Goal: Find specific page/section: Find specific page/section

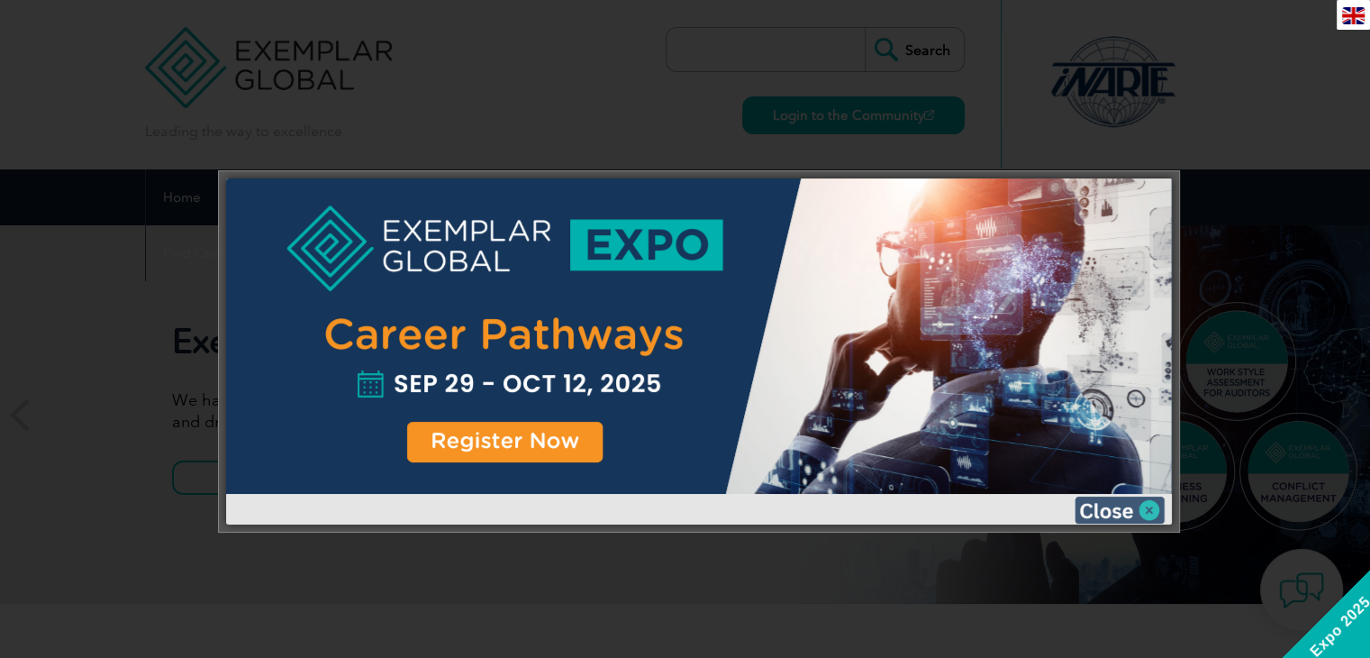
click at [1143, 512] on img at bounding box center [1120, 509] width 90 height 27
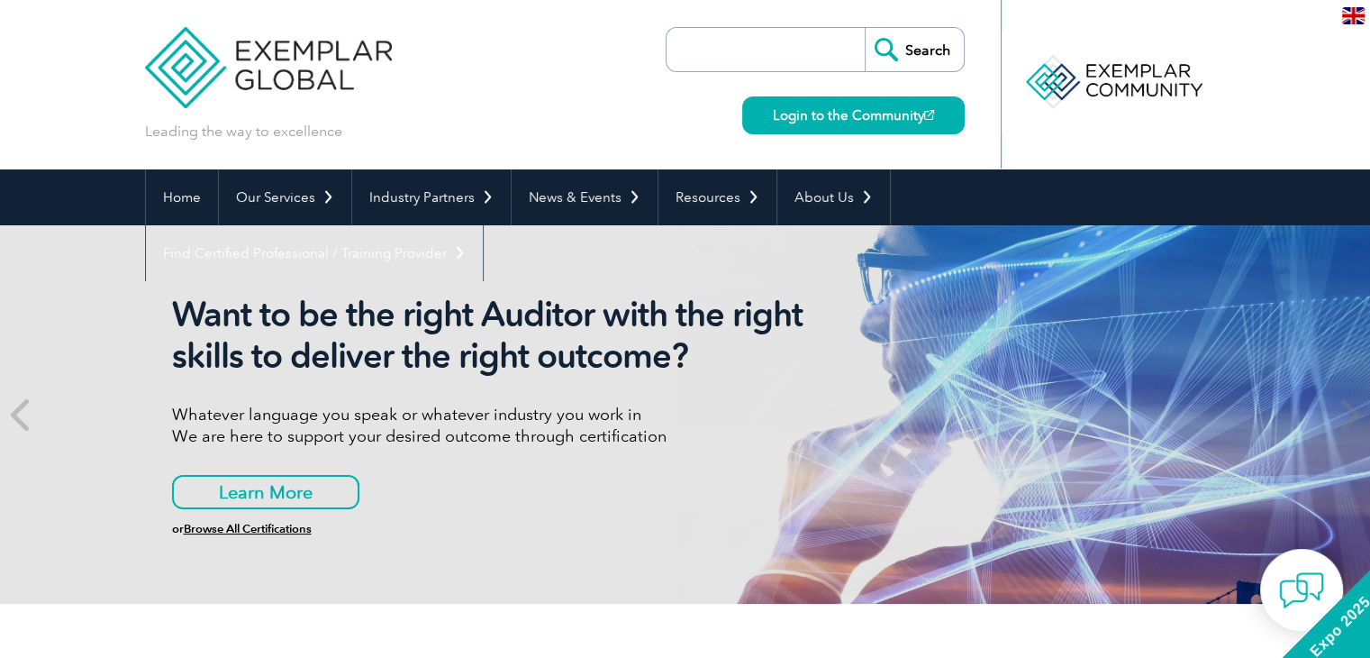
click at [752, 44] on input "search" at bounding box center [770, 49] width 189 height 43
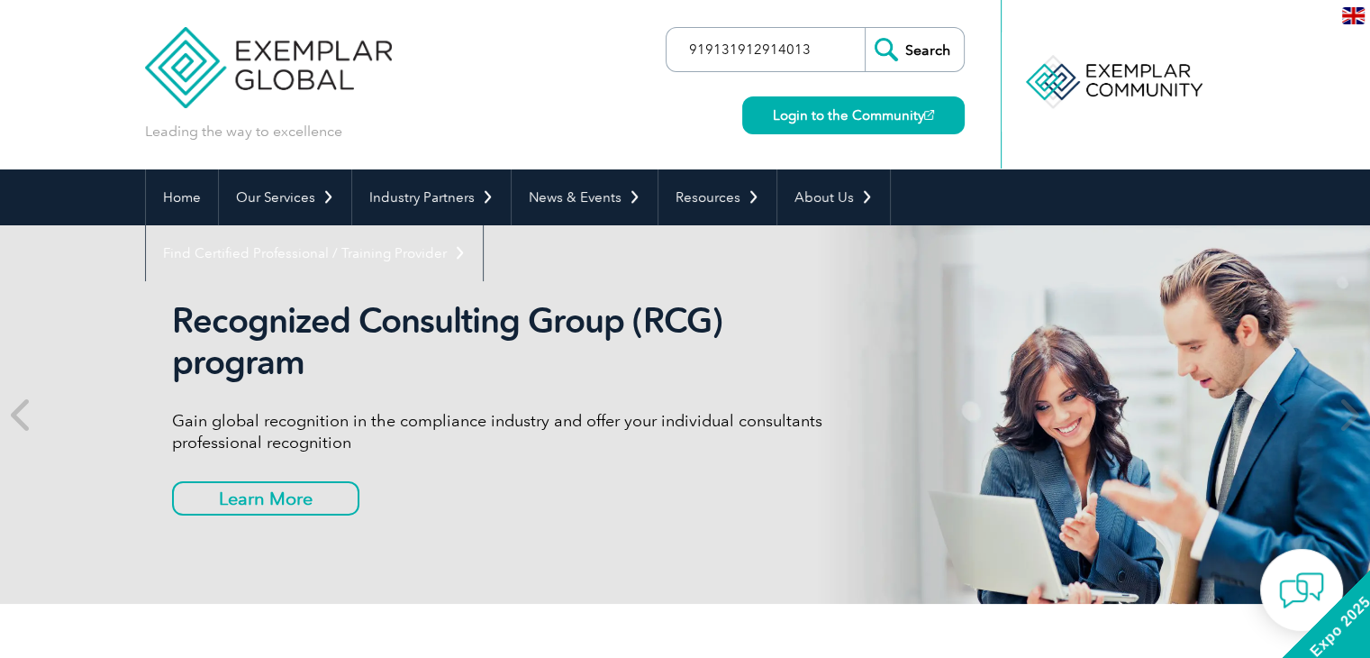
type input "919131912914013"
click at [865, 28] on input "Search" at bounding box center [914, 49] width 99 height 43
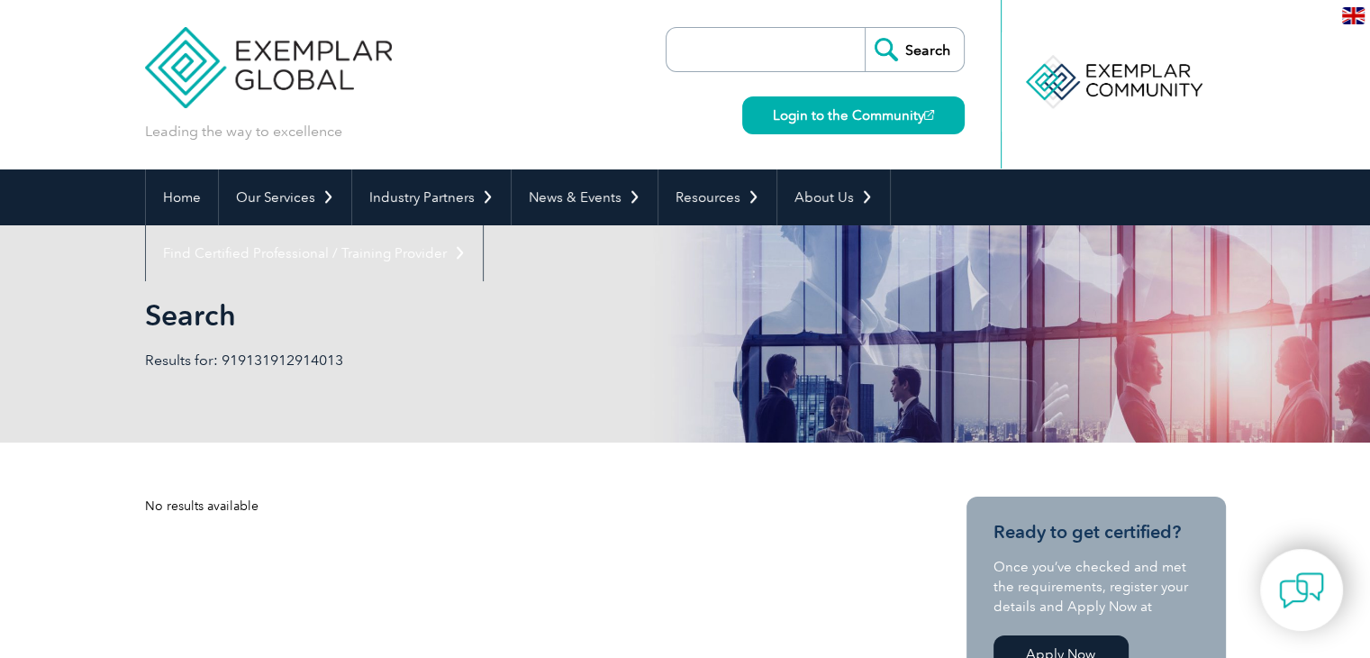
click at [202, 357] on p "Results for: 919131912914013" at bounding box center [415, 360] width 540 height 20
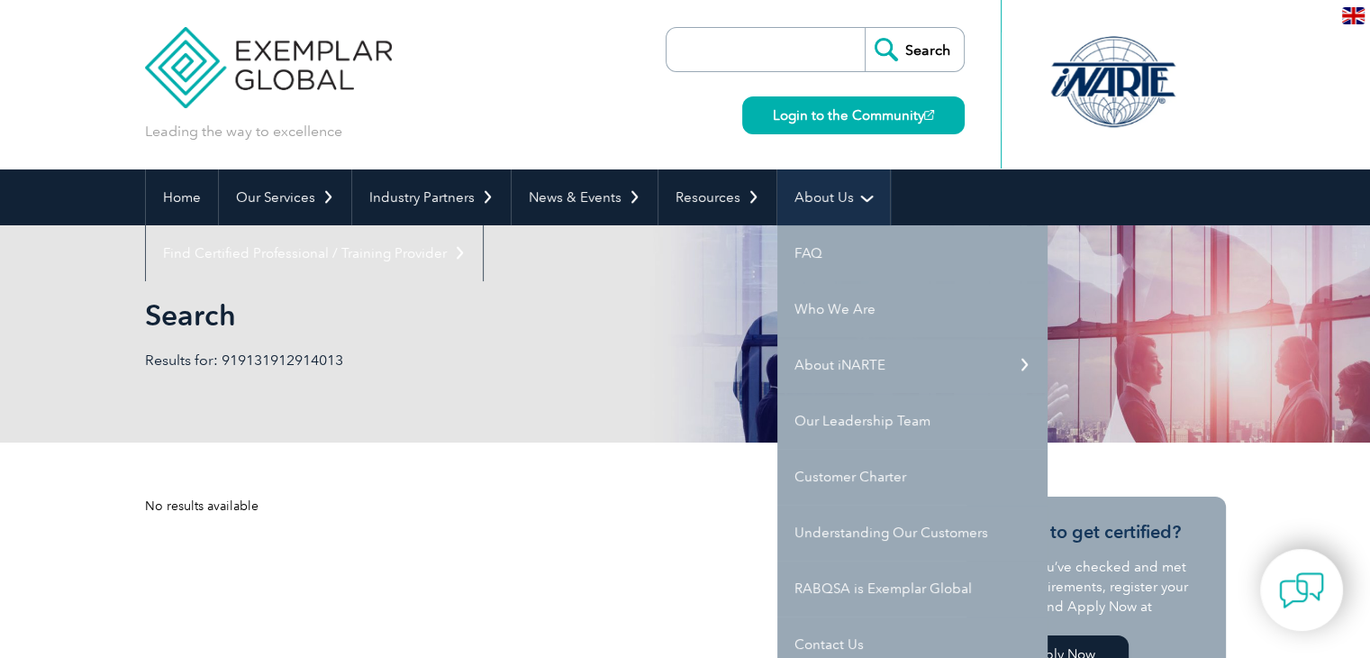
click at [840, 195] on link "About Us" at bounding box center [833, 197] width 113 height 56
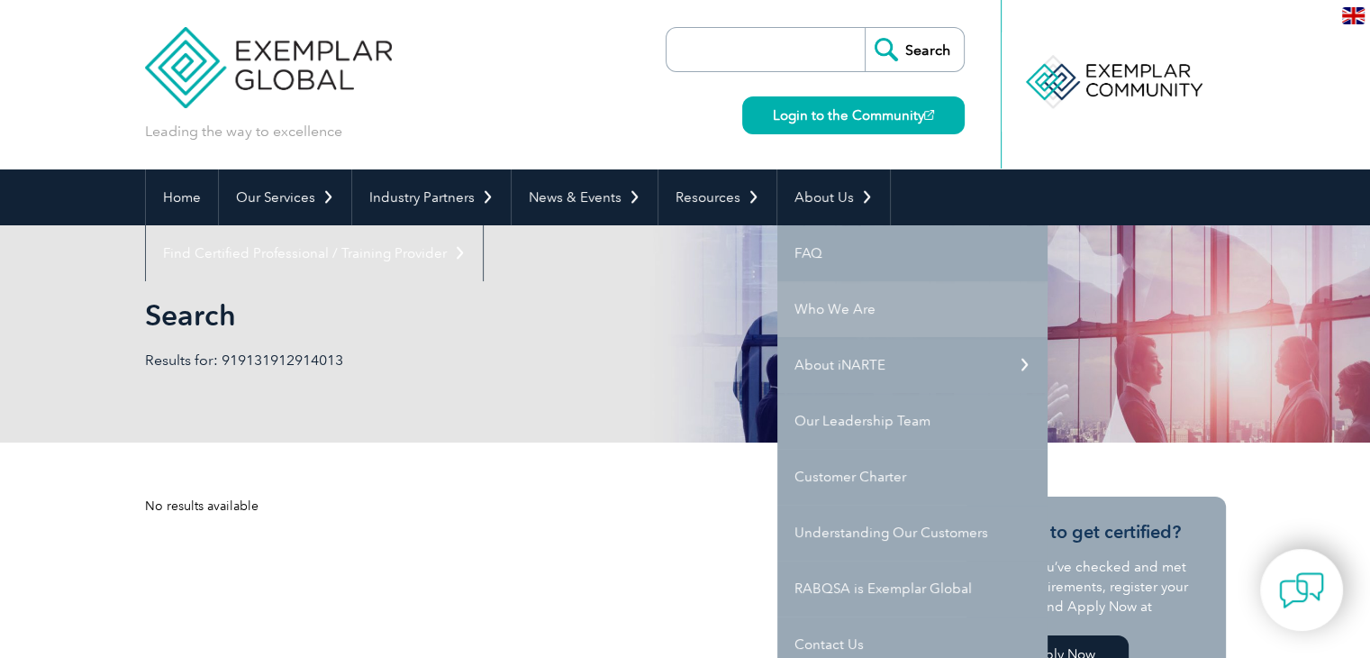
click at [815, 306] on link "Who We Are" at bounding box center [912, 309] width 270 height 56
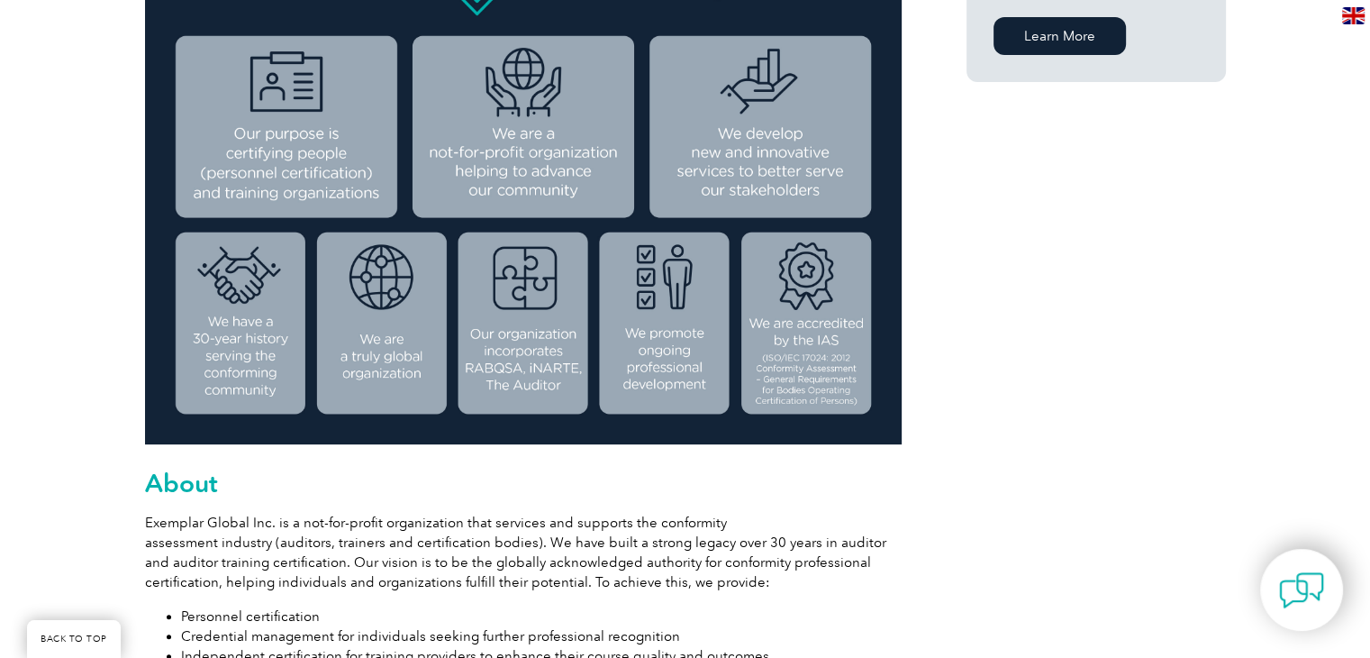
scroll to position [620, 0]
